Goal: Transaction & Acquisition: Subscribe to service/newsletter

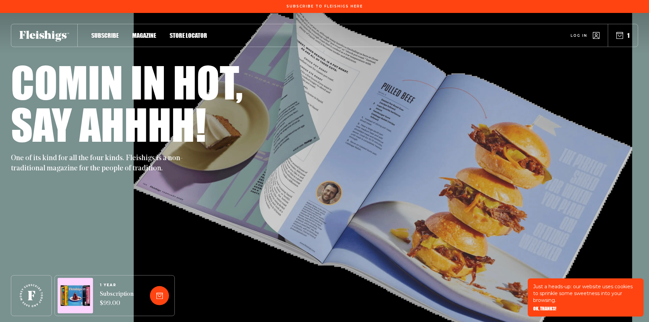
click at [150, 32] on span "Magazine" at bounding box center [144, 28] width 24 height 7
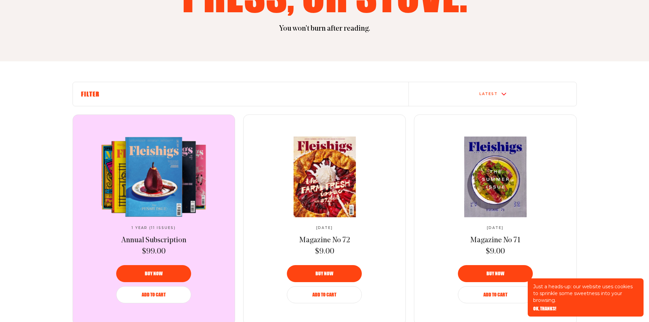
scroll to position [227, 0]
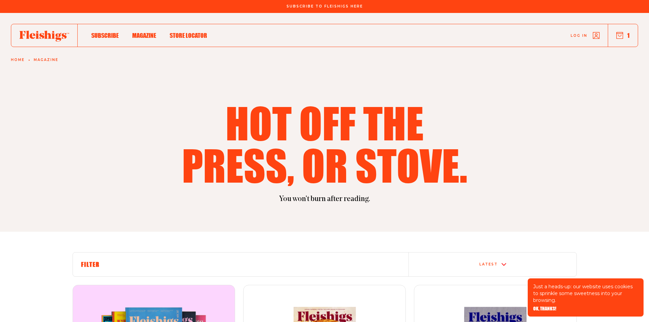
click at [106, 32] on span "Subscribe" at bounding box center [104, 28] width 27 height 7
